Goal: Check status

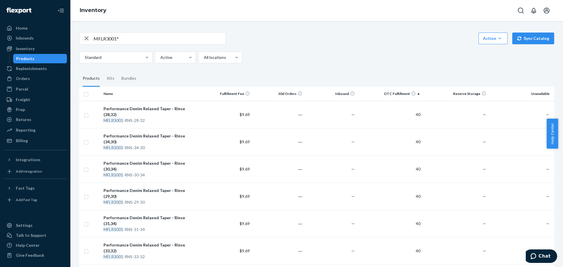
scroll to position [323, 0]
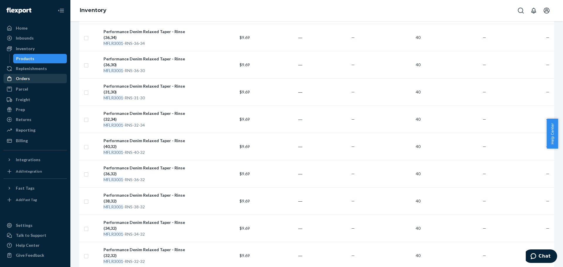
click at [31, 79] on div "Orders" at bounding box center [35, 79] width 62 height 8
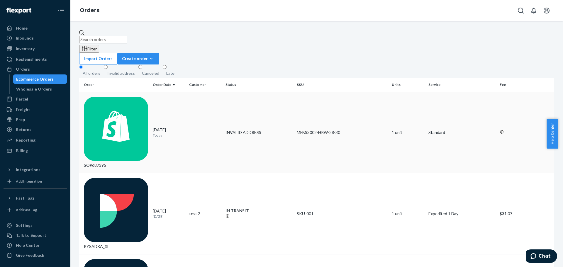
click at [106, 97] on div "SO#687395" at bounding box center [116, 133] width 64 height 72
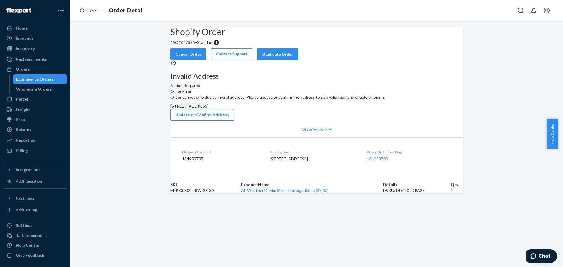
scroll to position [15, 0]
click at [268, 193] on link "All-Weather Denim Slim - Heritage Rinse (28,30)" at bounding box center [284, 190] width 87 height 5
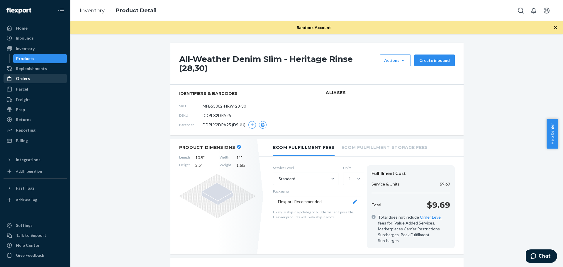
click at [29, 77] on div "Orders" at bounding box center [35, 79] width 62 height 8
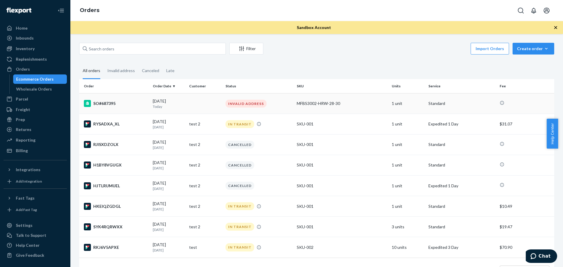
click at [104, 103] on div "SO#687395" at bounding box center [116, 103] width 64 height 7
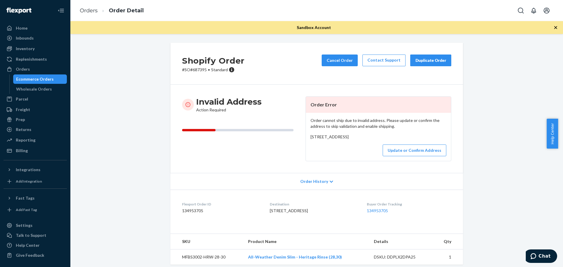
click at [477, 231] on div "Shopify Order # SO#687395 • Standard Cancel Order Contact Support Duplicate Ord…" at bounding box center [317, 157] width 484 height 229
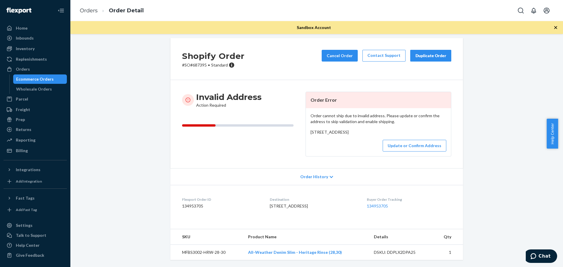
scroll to position [28, 0]
click at [330, 175] on icon at bounding box center [332, 177] width 4 height 4
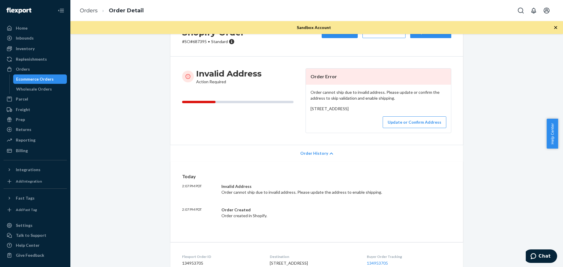
click at [325, 162] on div "Order History" at bounding box center [316, 153] width 293 height 17
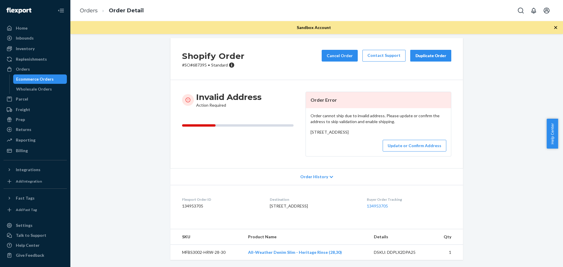
scroll to position [0, 0]
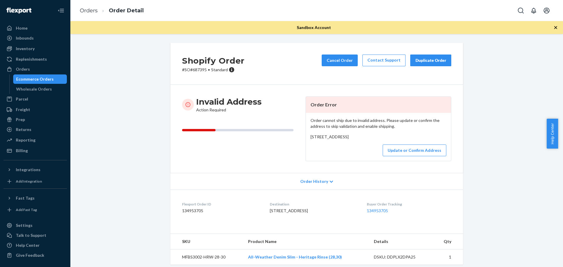
click at [45, 79] on div "Ecommerce Orders" at bounding box center [35, 79] width 38 height 6
